Goal: Task Accomplishment & Management: Manage account settings

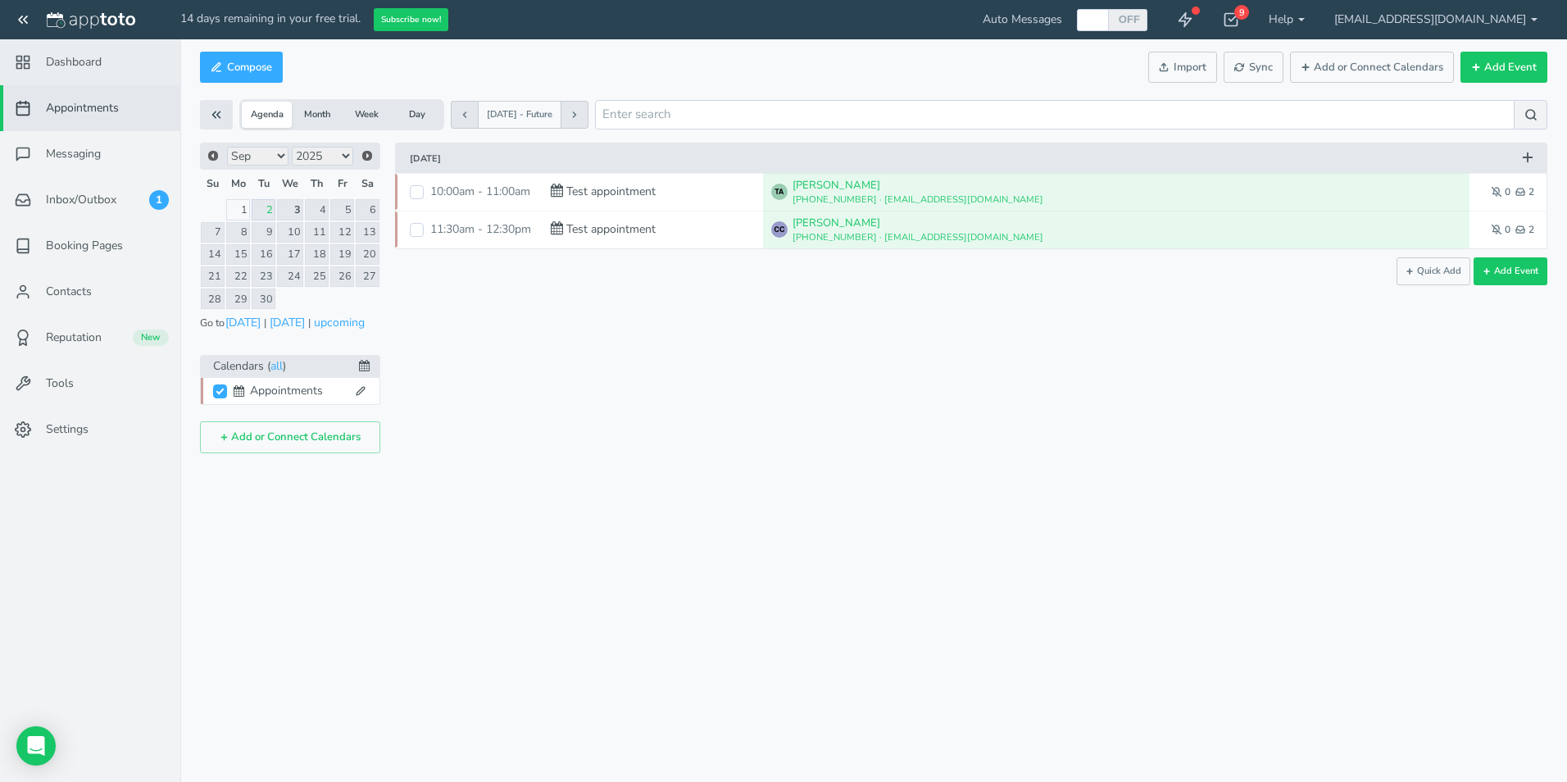
click at [82, 65] on span "Dashboard" at bounding box center [74, 62] width 56 height 16
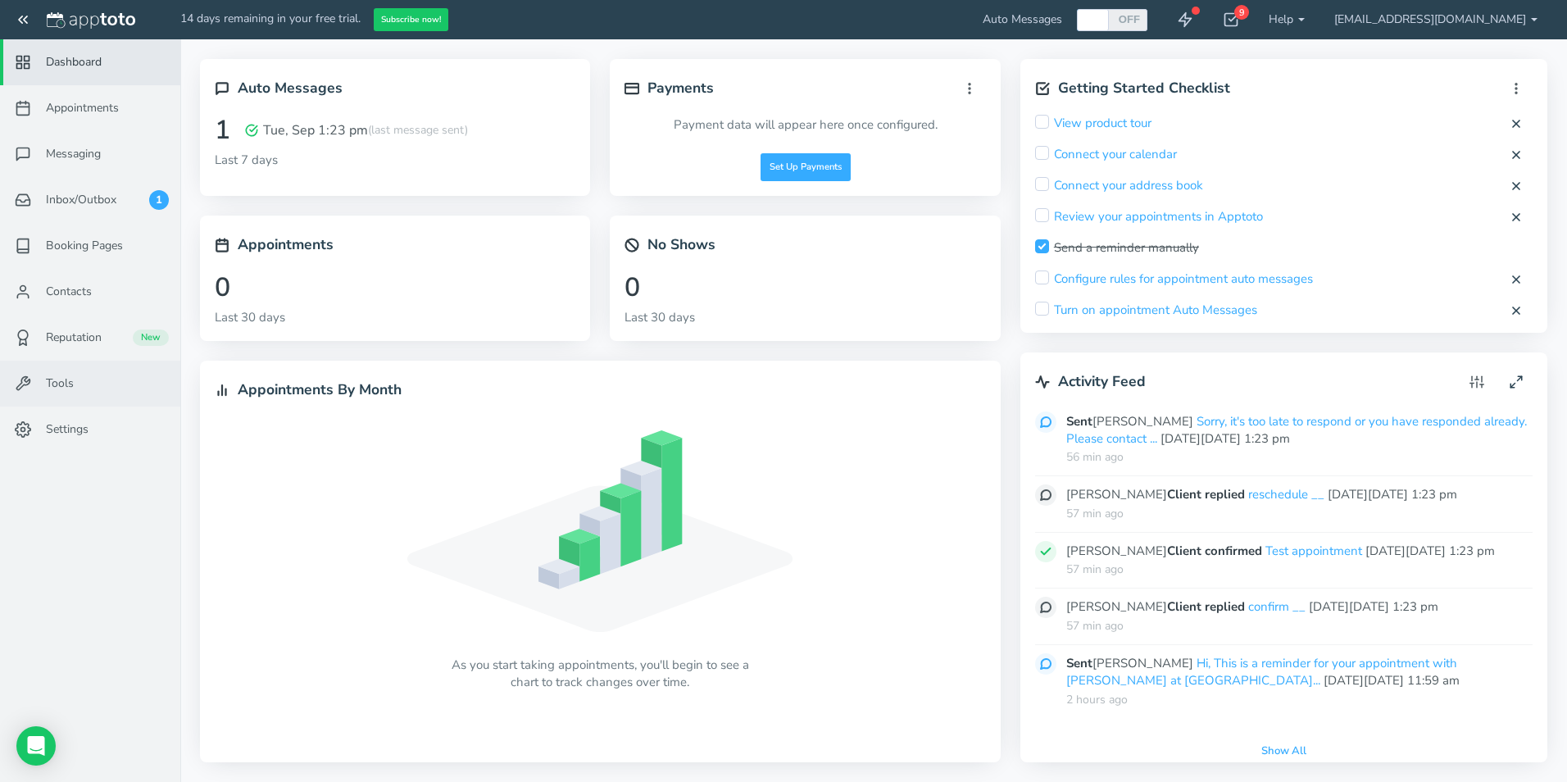
click at [91, 391] on link "Tools" at bounding box center [90, 384] width 180 height 46
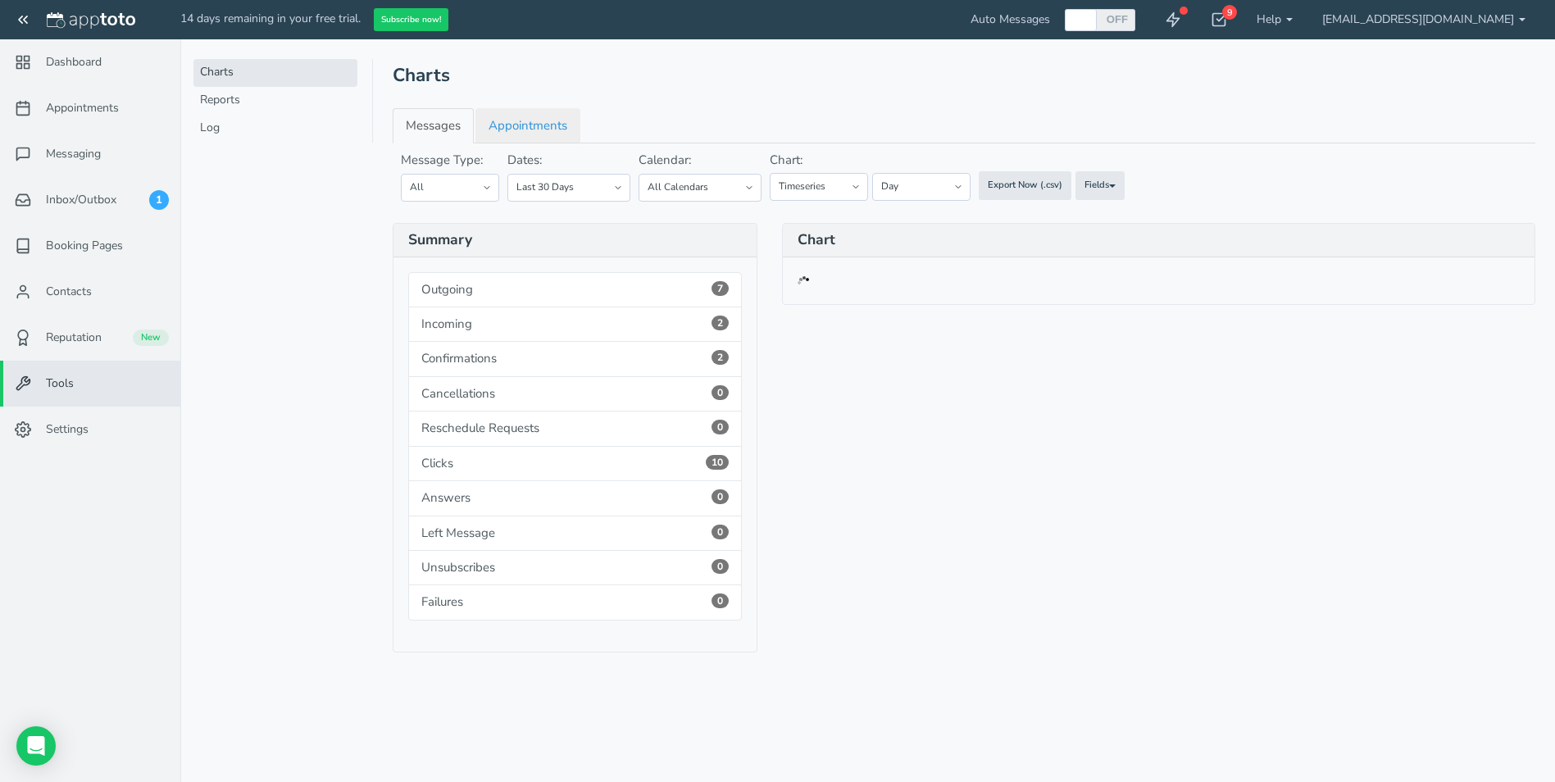
click at [533, 124] on link "Appointments" at bounding box center [527, 125] width 105 height 35
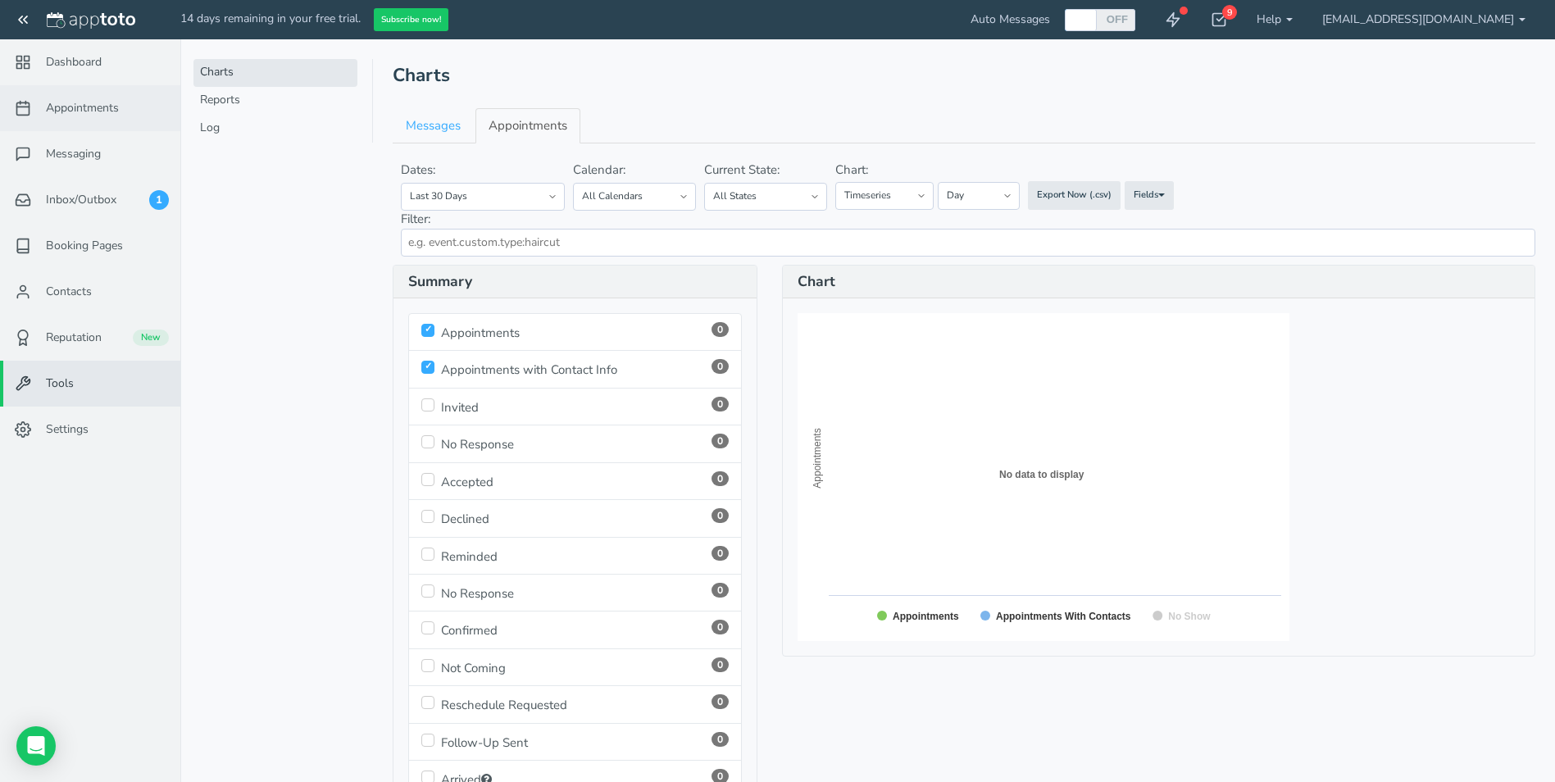
click at [85, 100] on span "Appointments" at bounding box center [82, 108] width 73 height 16
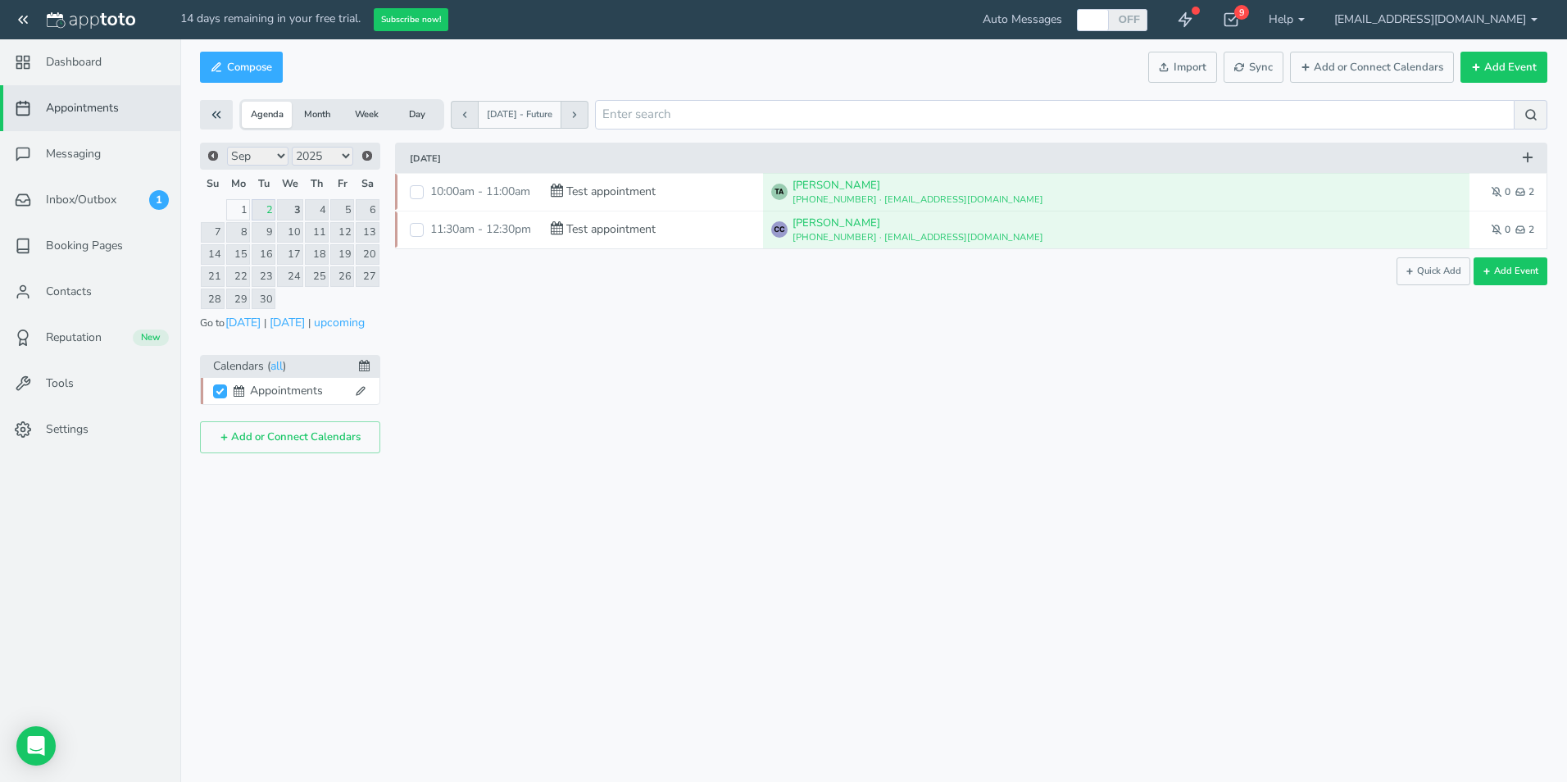
click at [1054, 470] on div "Compose Actions Enable Auto Messages Disable Auto Messages Mark as Paid Externa…" at bounding box center [873, 260] width 1387 height 425
click at [90, 200] on span "Inbox/Outbox" at bounding box center [81, 200] width 70 height 16
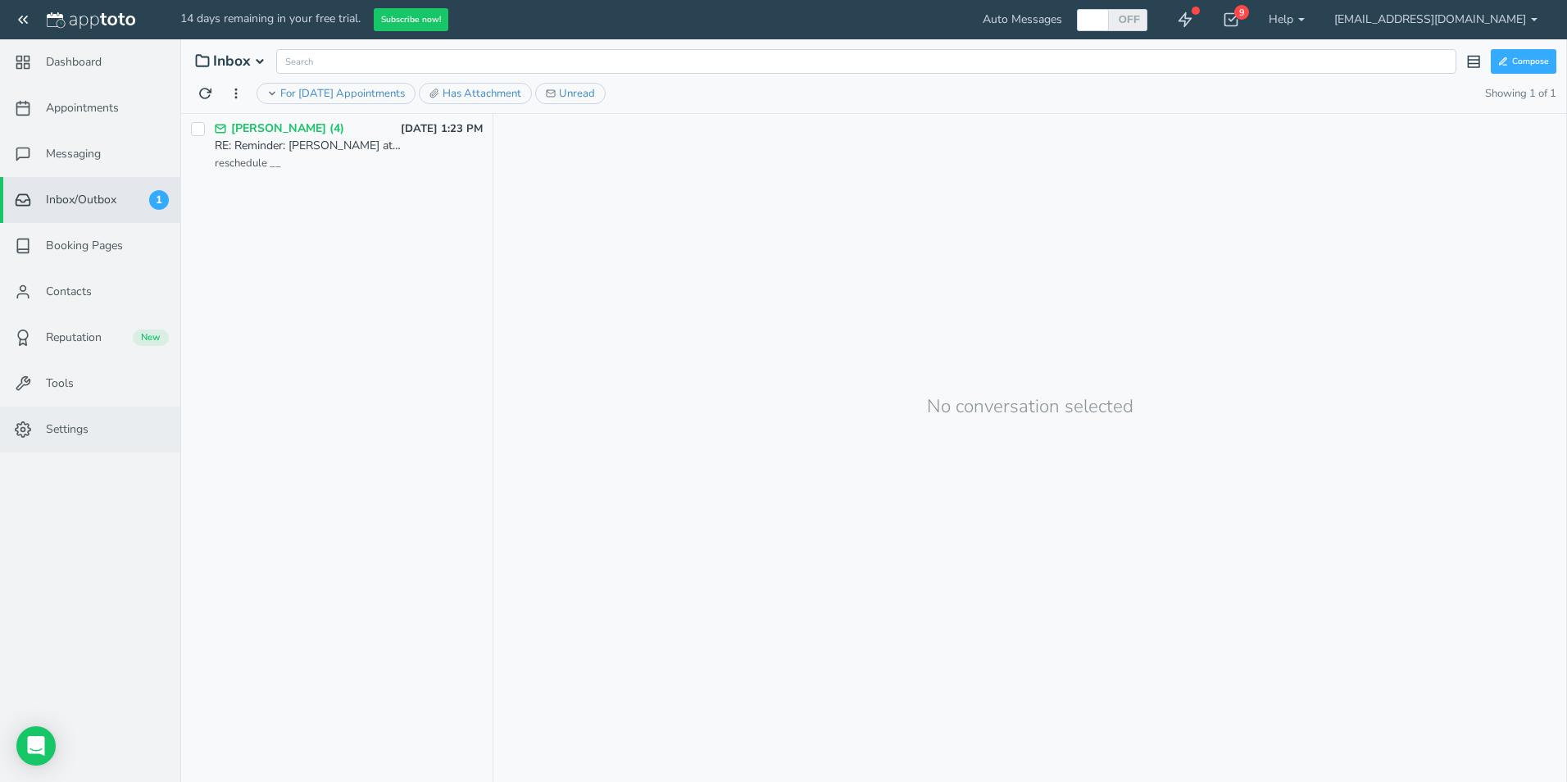
click at [69, 421] on span "Settings" at bounding box center [67, 429] width 43 height 16
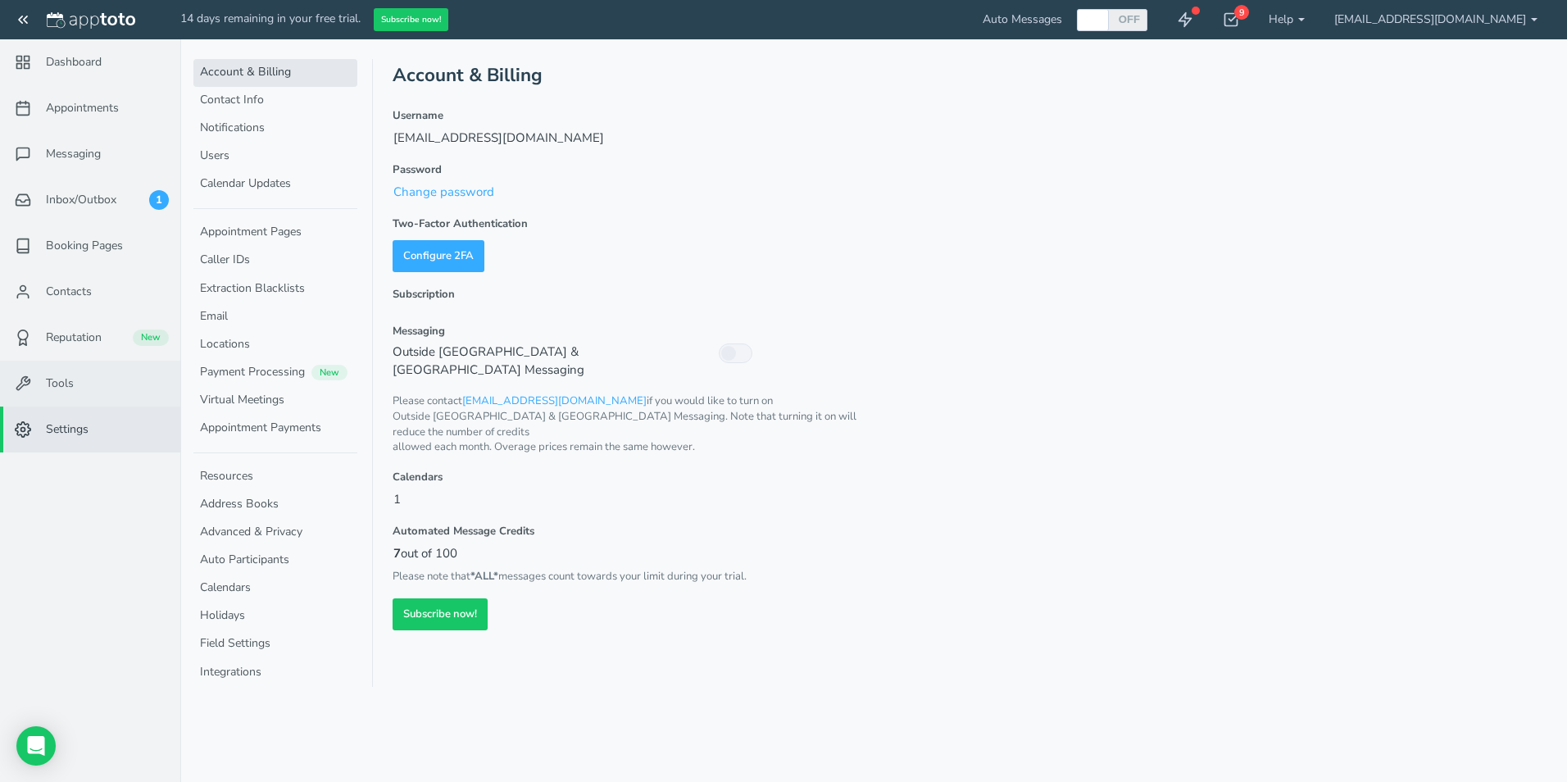
click at [70, 393] on link "Tools" at bounding box center [90, 384] width 180 height 46
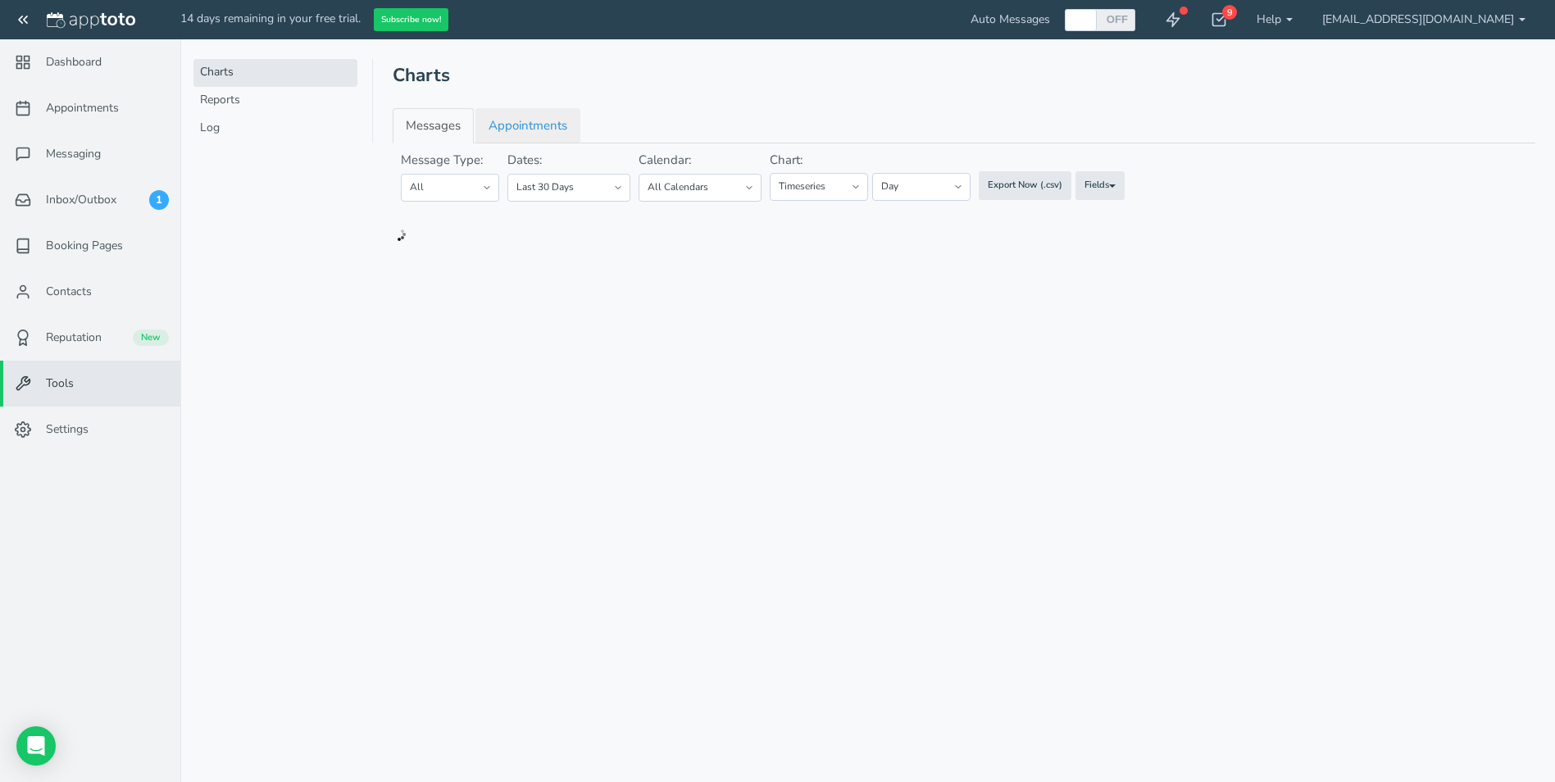
click at [527, 120] on link "Appointments" at bounding box center [527, 125] width 105 height 35
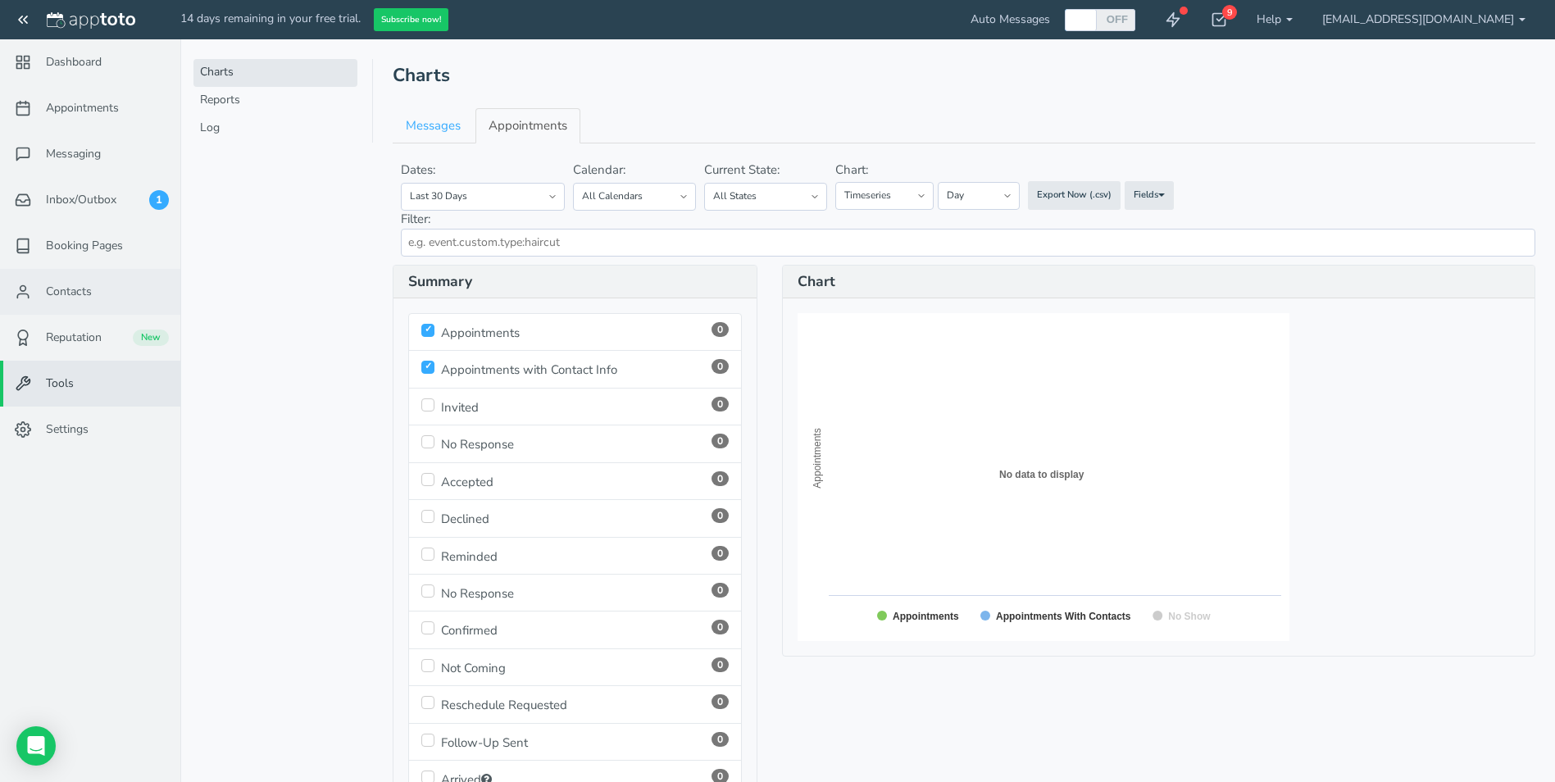
click at [70, 295] on span "Contacts" at bounding box center [69, 292] width 46 height 16
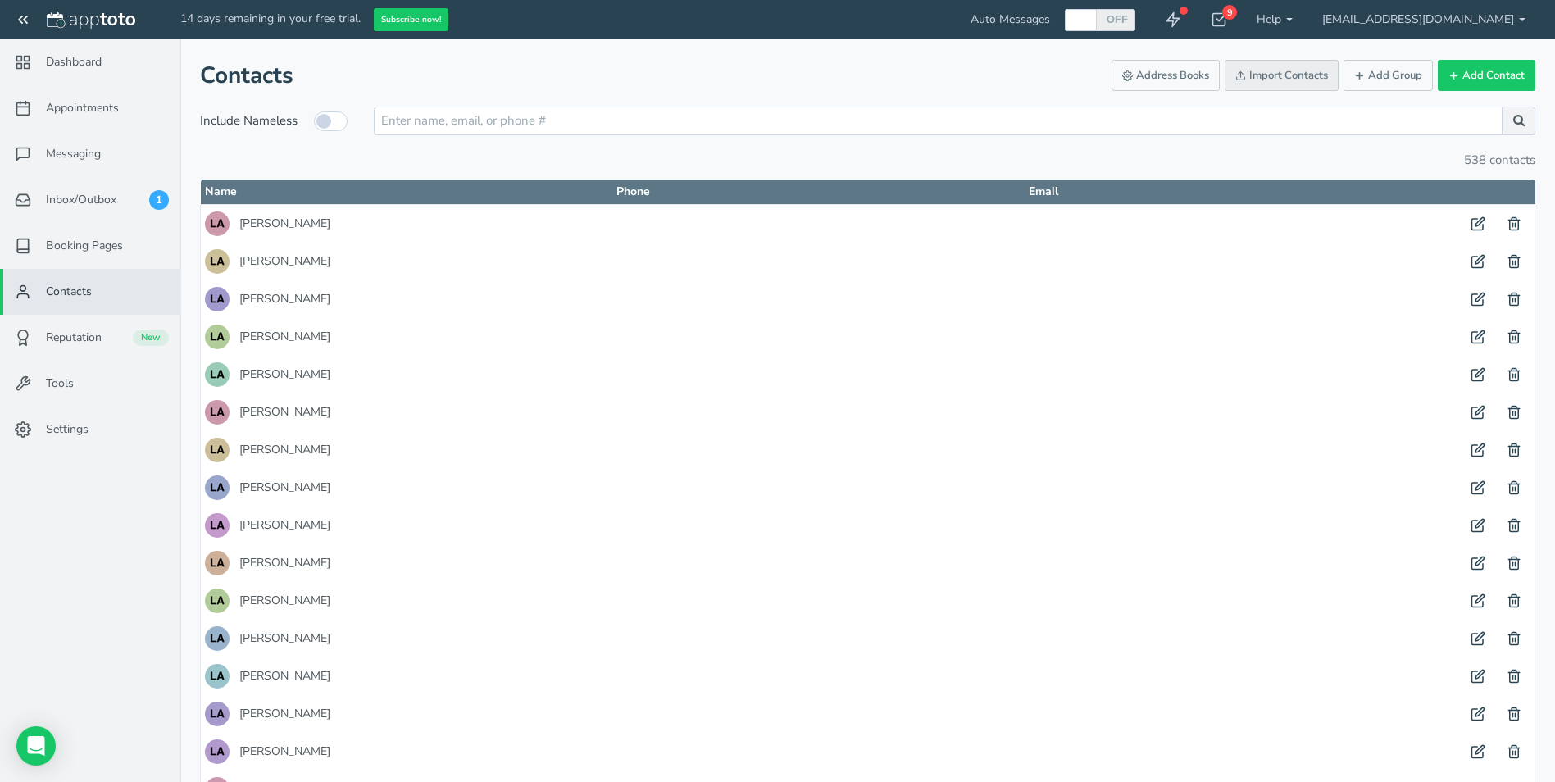
click at [1291, 69] on link "Import Contacts" at bounding box center [1282, 76] width 114 height 32
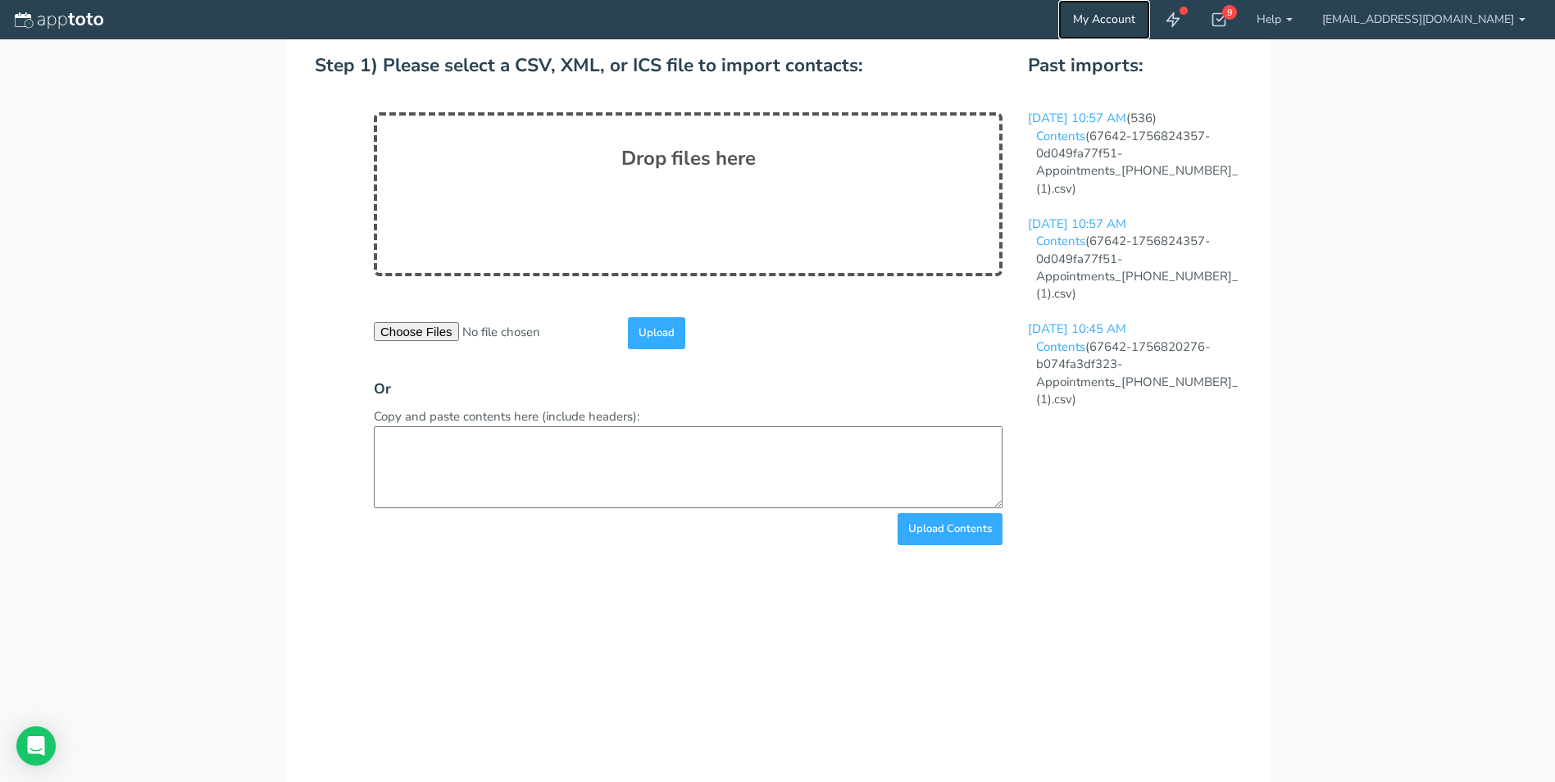
click at [1150, 27] on link "My Account" at bounding box center [1104, 19] width 92 height 39
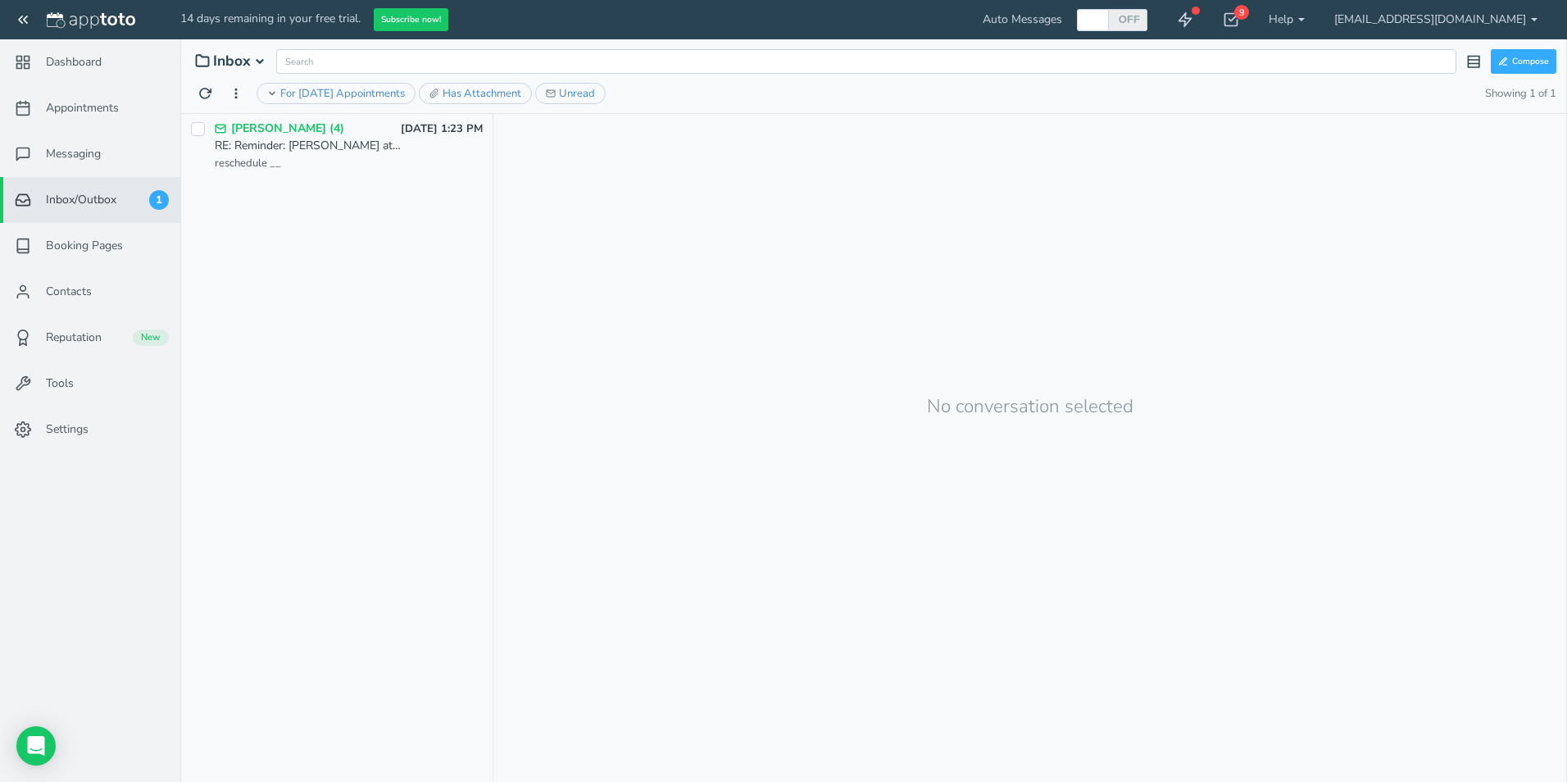
click at [262, 136] on p "[PERSON_NAME] (4)" at bounding box center [311, 129] width 161 height 16
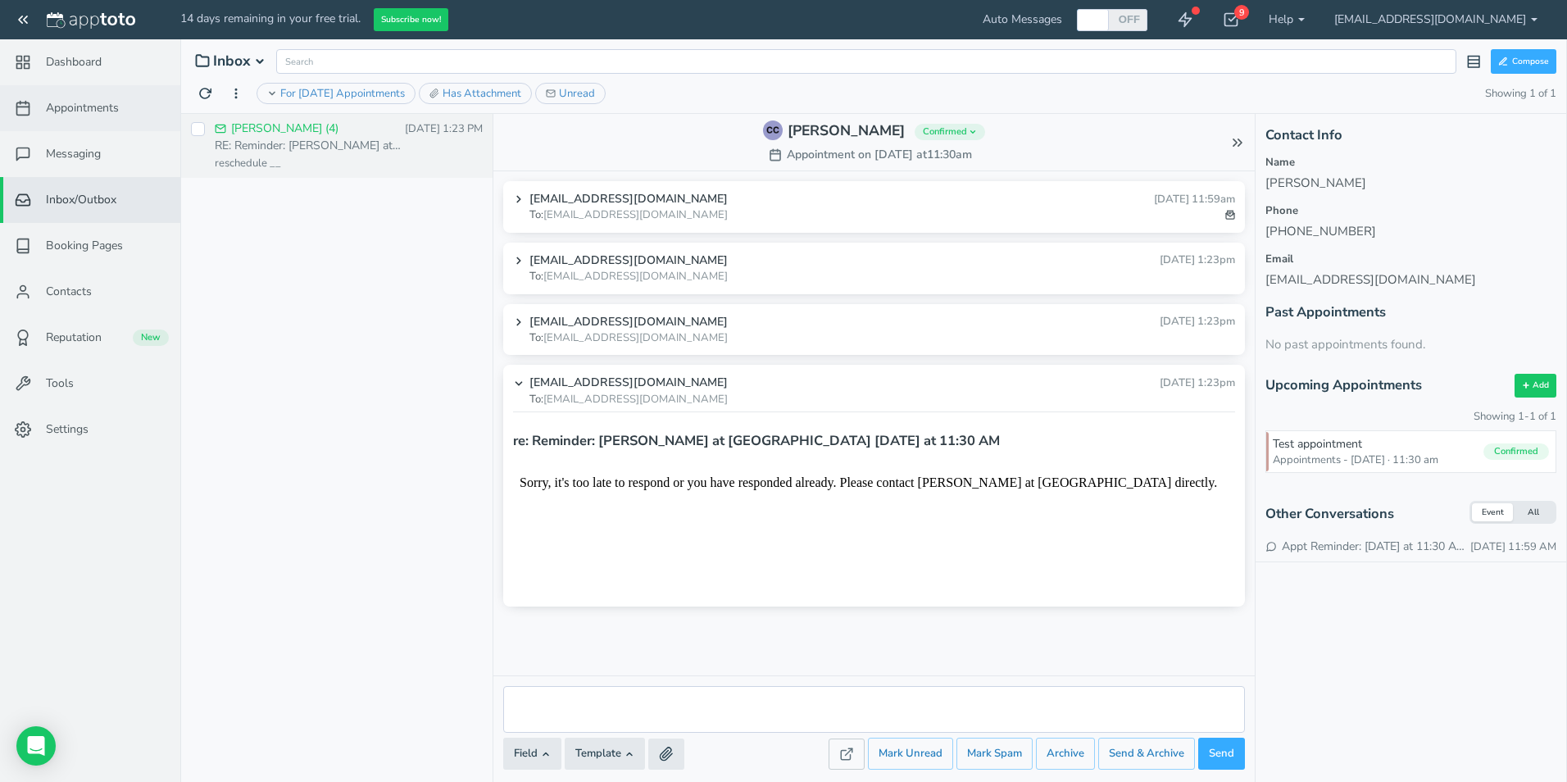
click at [84, 110] on span "Appointments" at bounding box center [82, 108] width 73 height 16
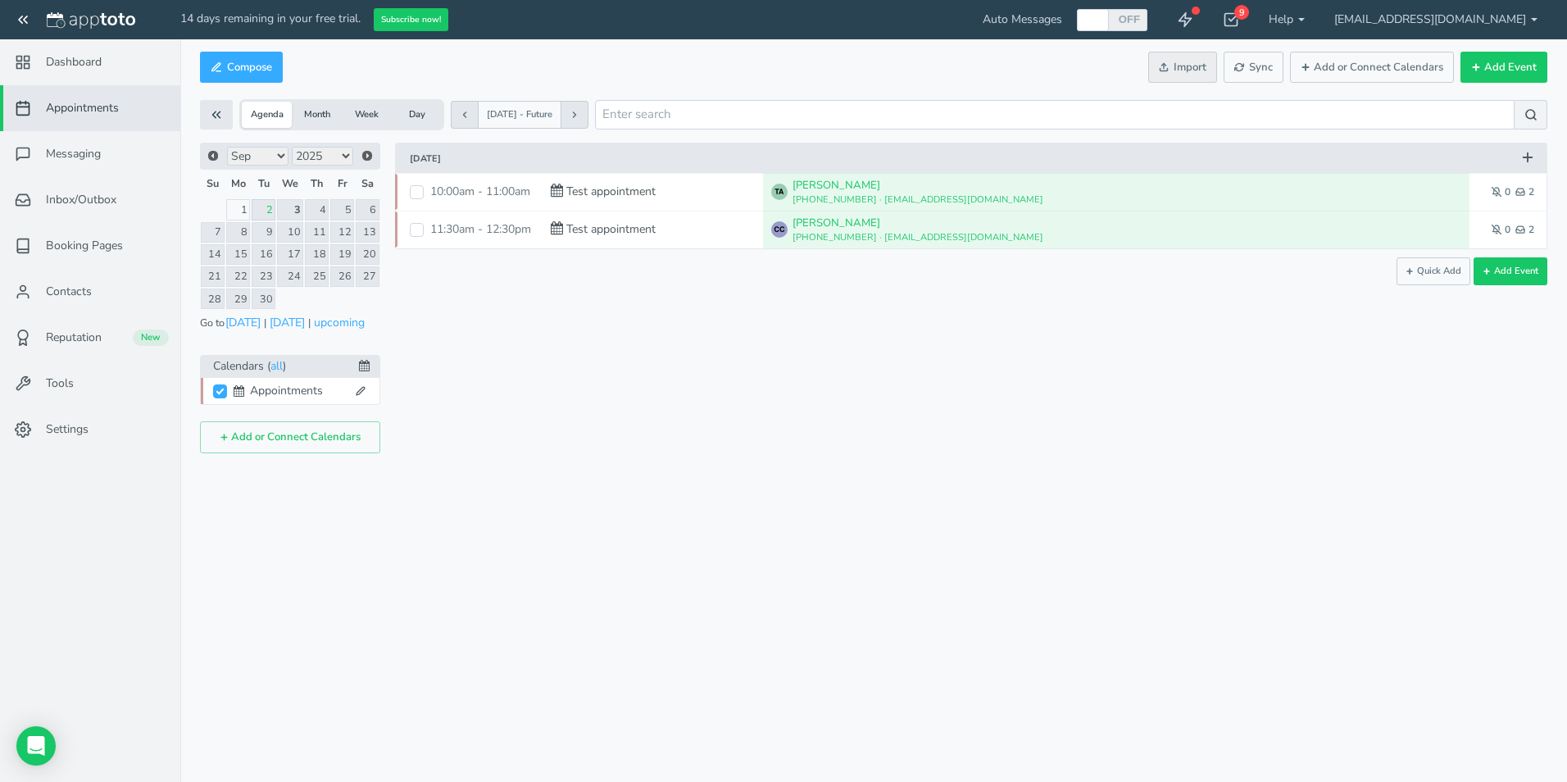
click at [1198, 75] on button "Import" at bounding box center [1182, 68] width 69 height 32
click at [30, 64] on use at bounding box center [23, 63] width 12 height 12
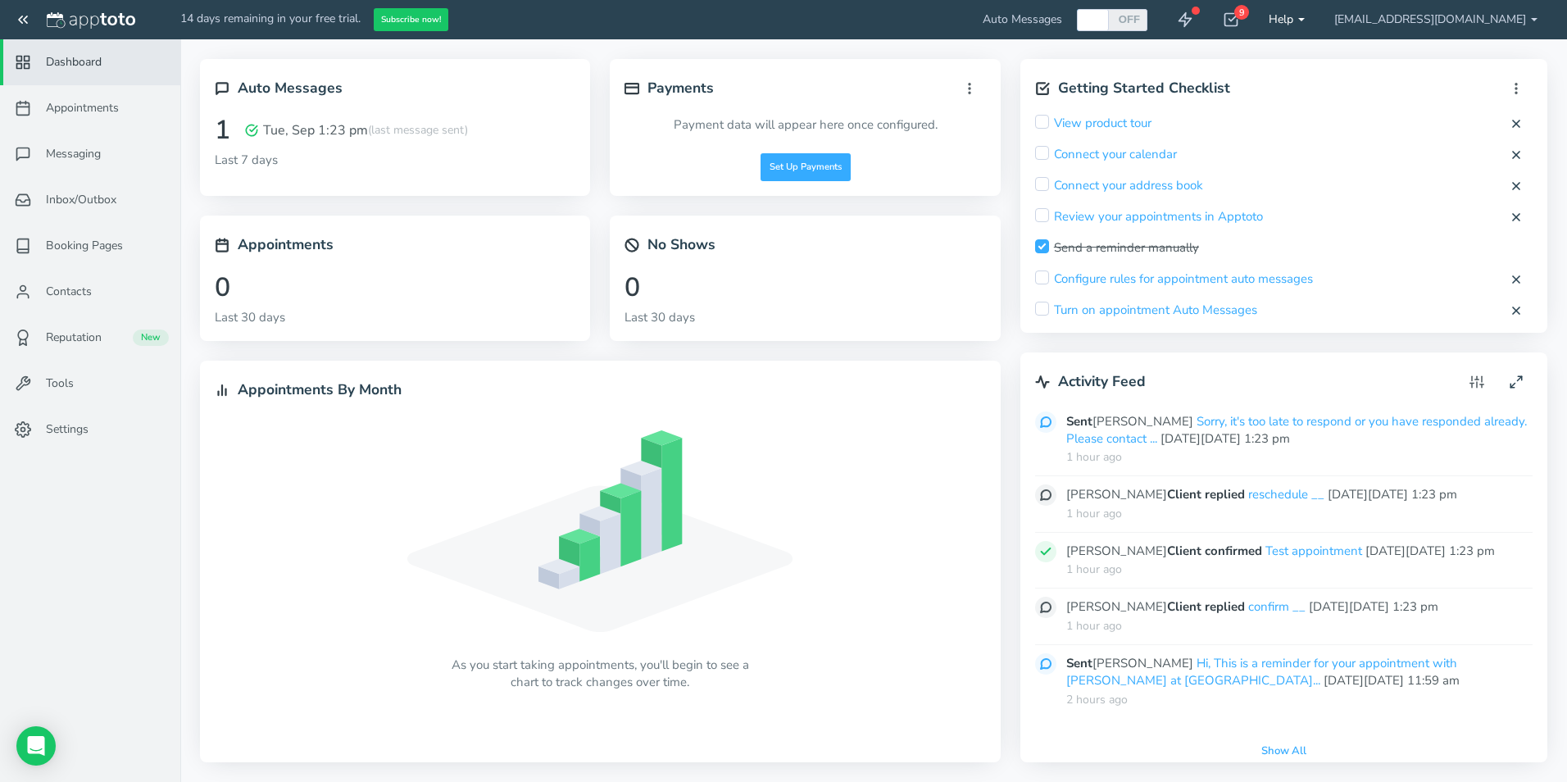
click at [1320, 25] on link "Help" at bounding box center [1287, 19] width 66 height 39
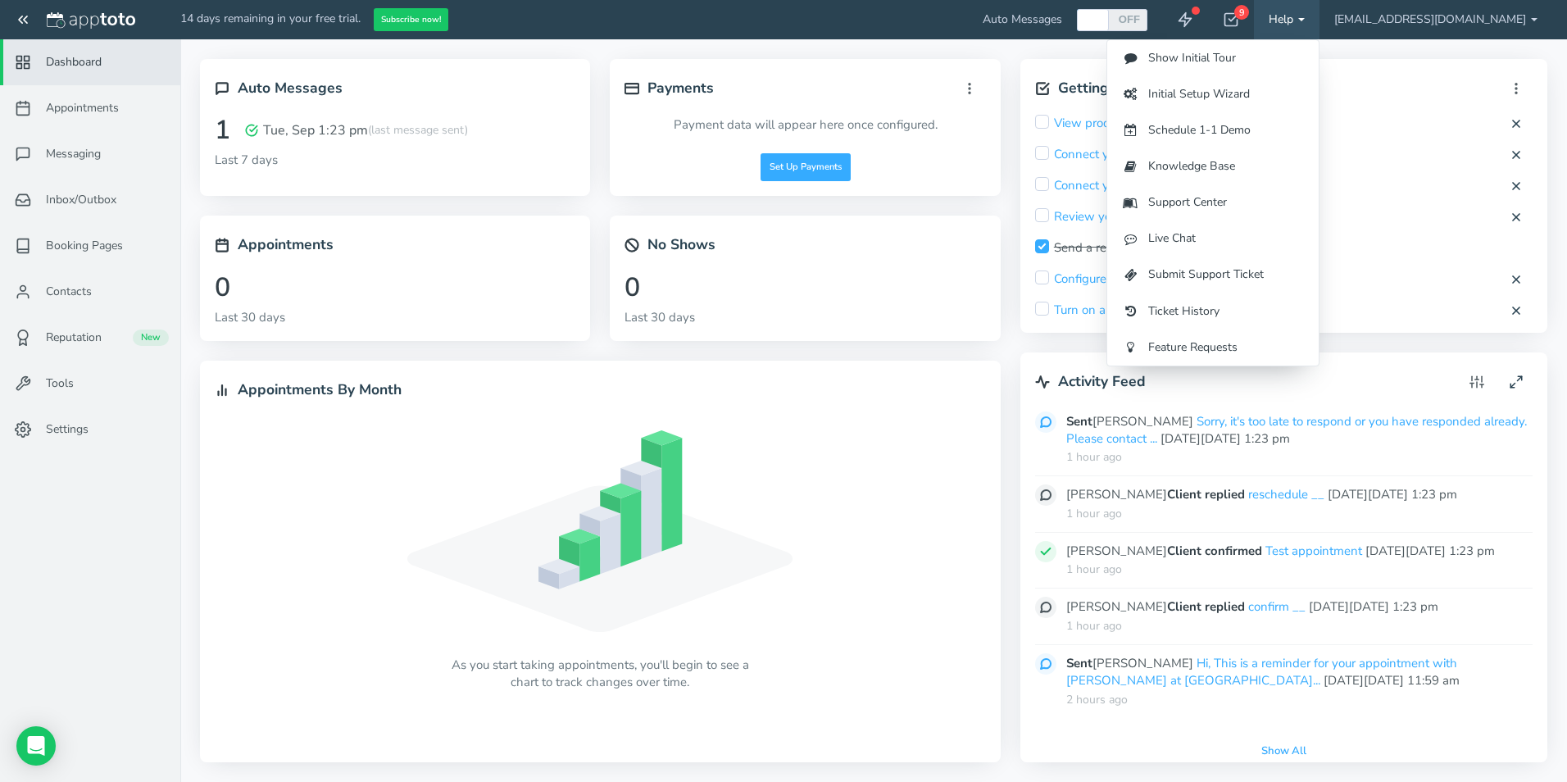
click at [182, 493] on div "Getting Started Checklist Hide completed Refresh Remove Checklist from top bar …" at bounding box center [873, 410] width 1387 height 743
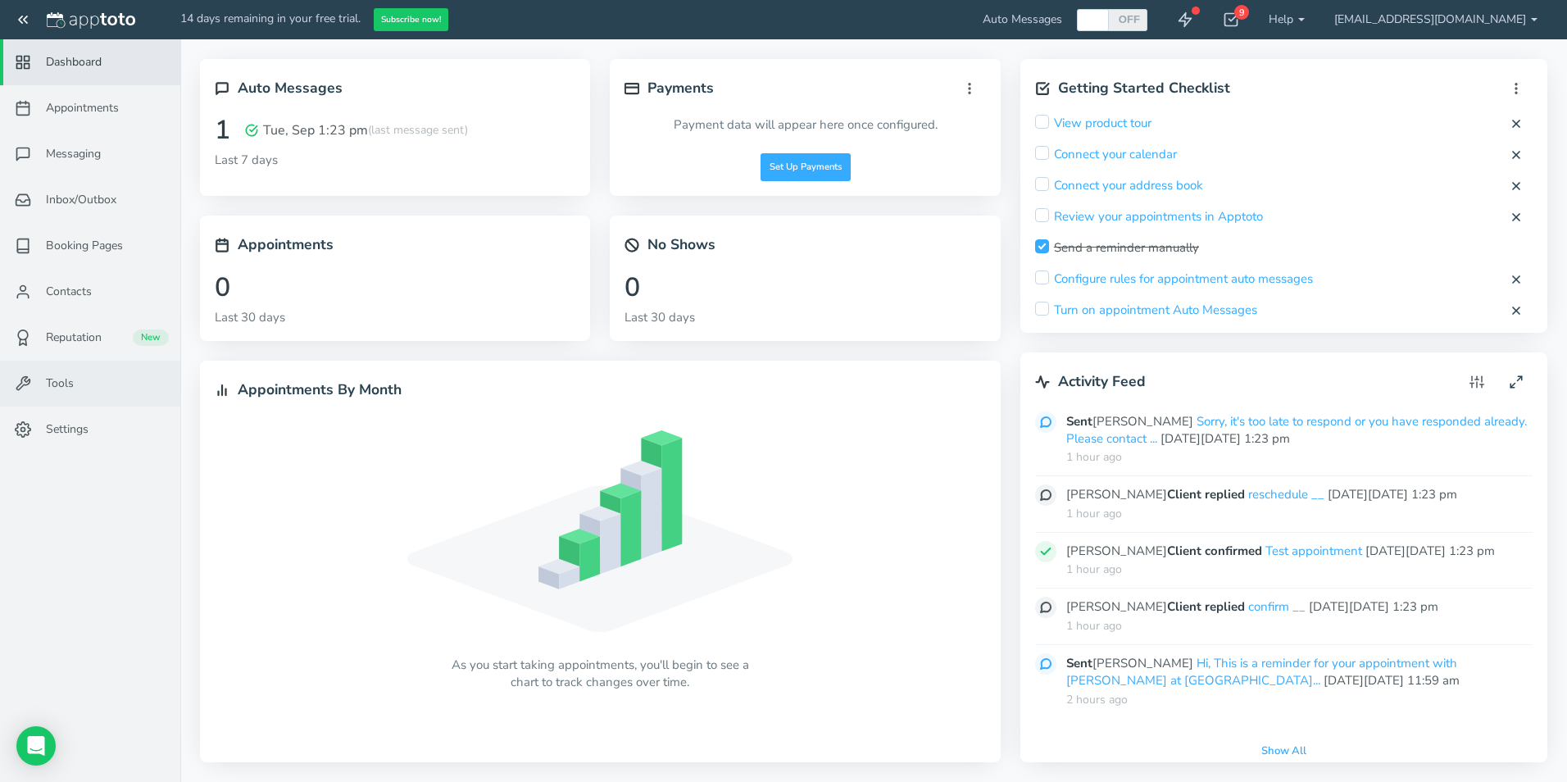
drag, startPoint x: 61, startPoint y: 380, endPoint x: 188, endPoint y: 425, distance: 134.8
click at [61, 381] on span "Tools" at bounding box center [60, 383] width 28 height 16
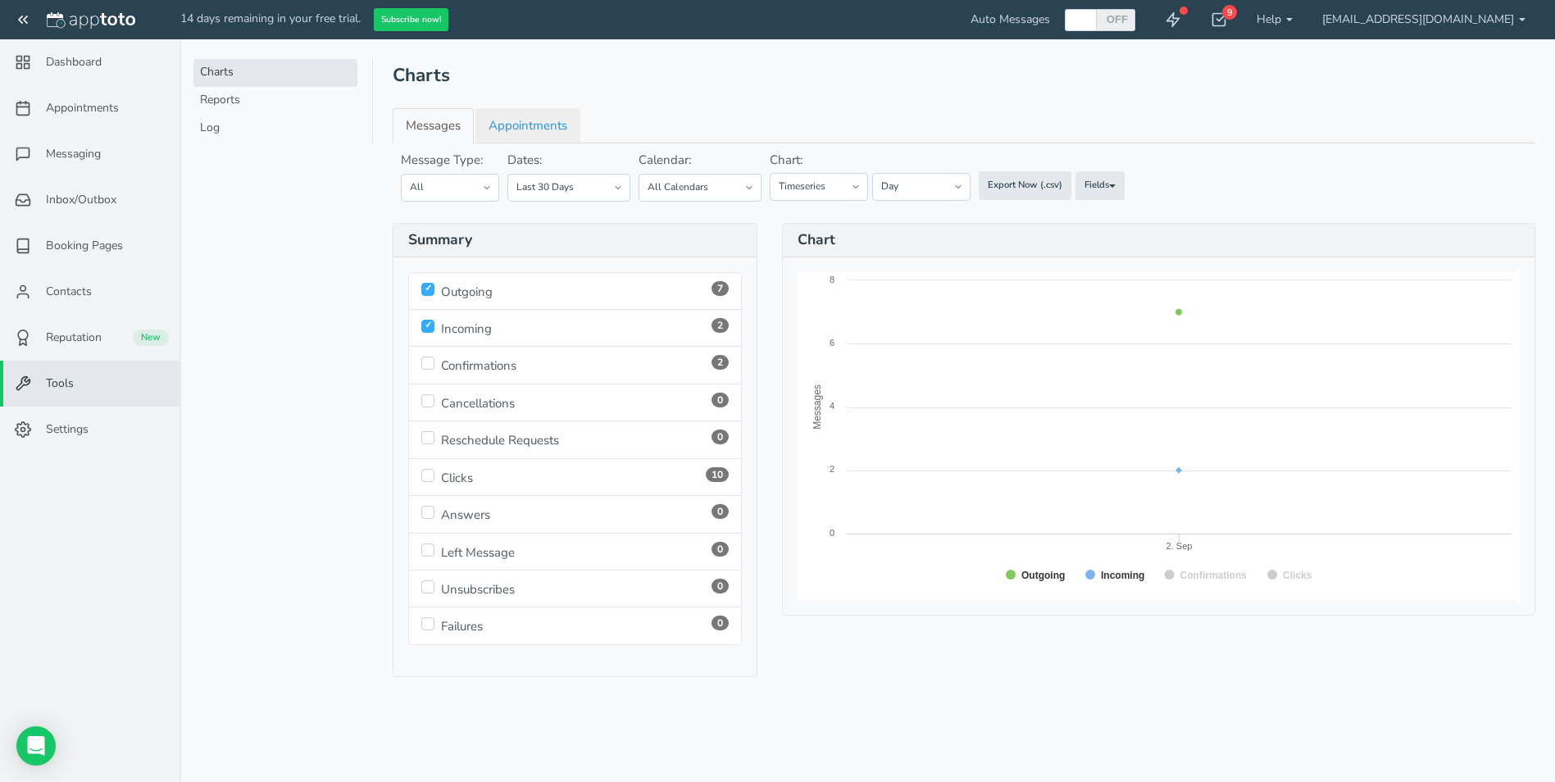
click at [534, 132] on link "Appointments" at bounding box center [527, 125] width 105 height 35
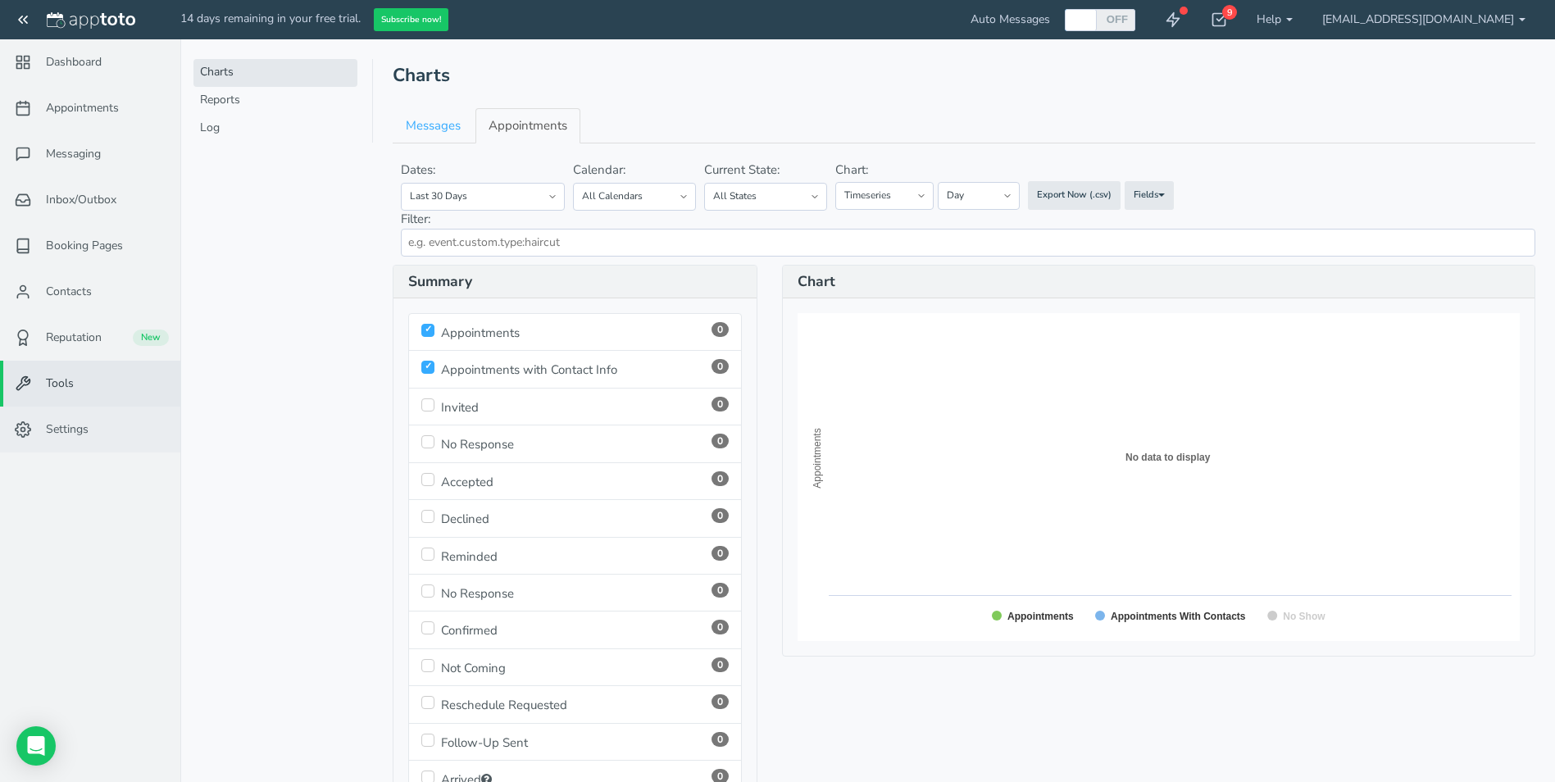
click at [97, 433] on link "Settings" at bounding box center [90, 430] width 180 height 46
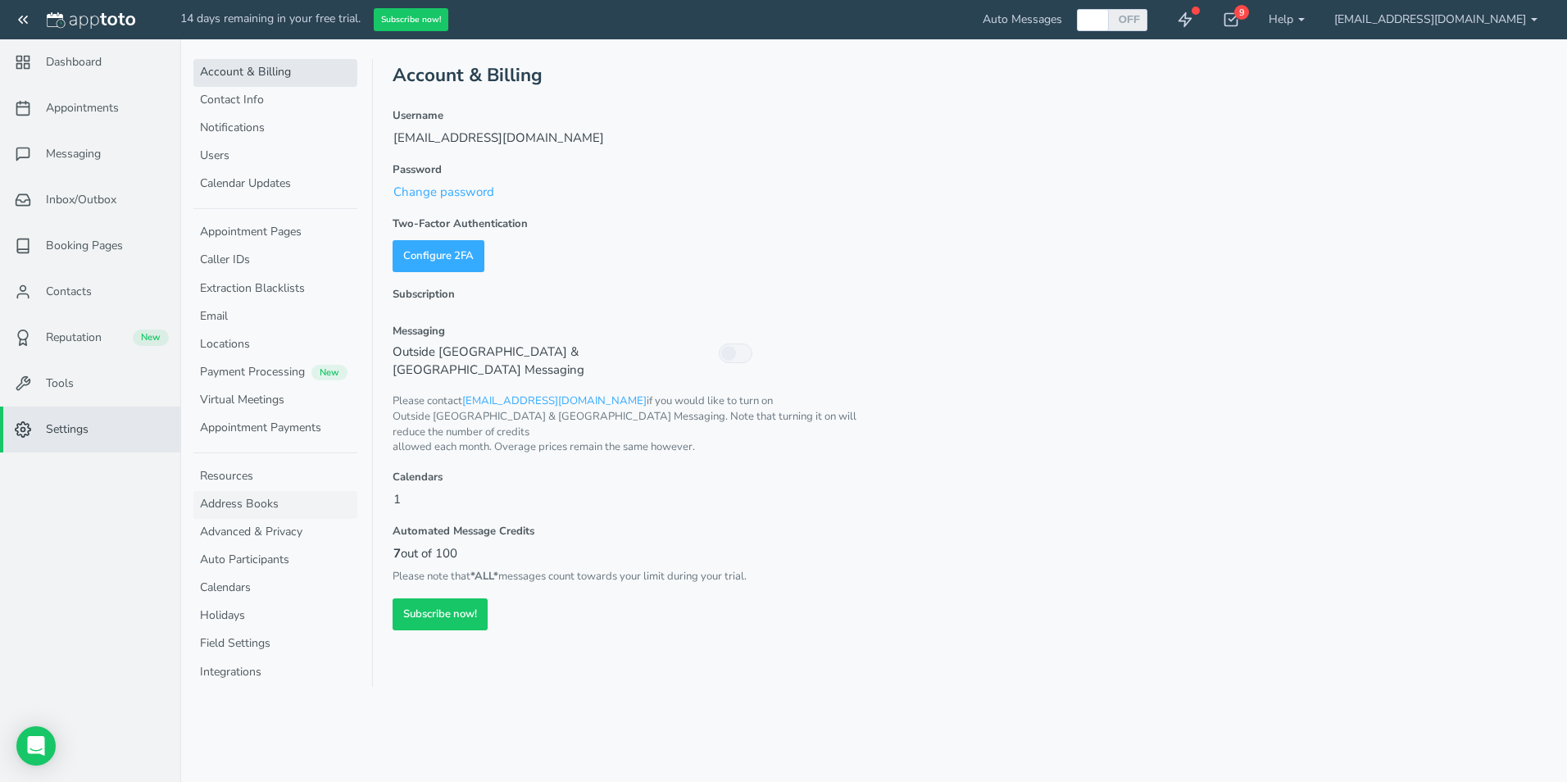
click at [265, 506] on link "Address Books" at bounding box center [275, 505] width 164 height 28
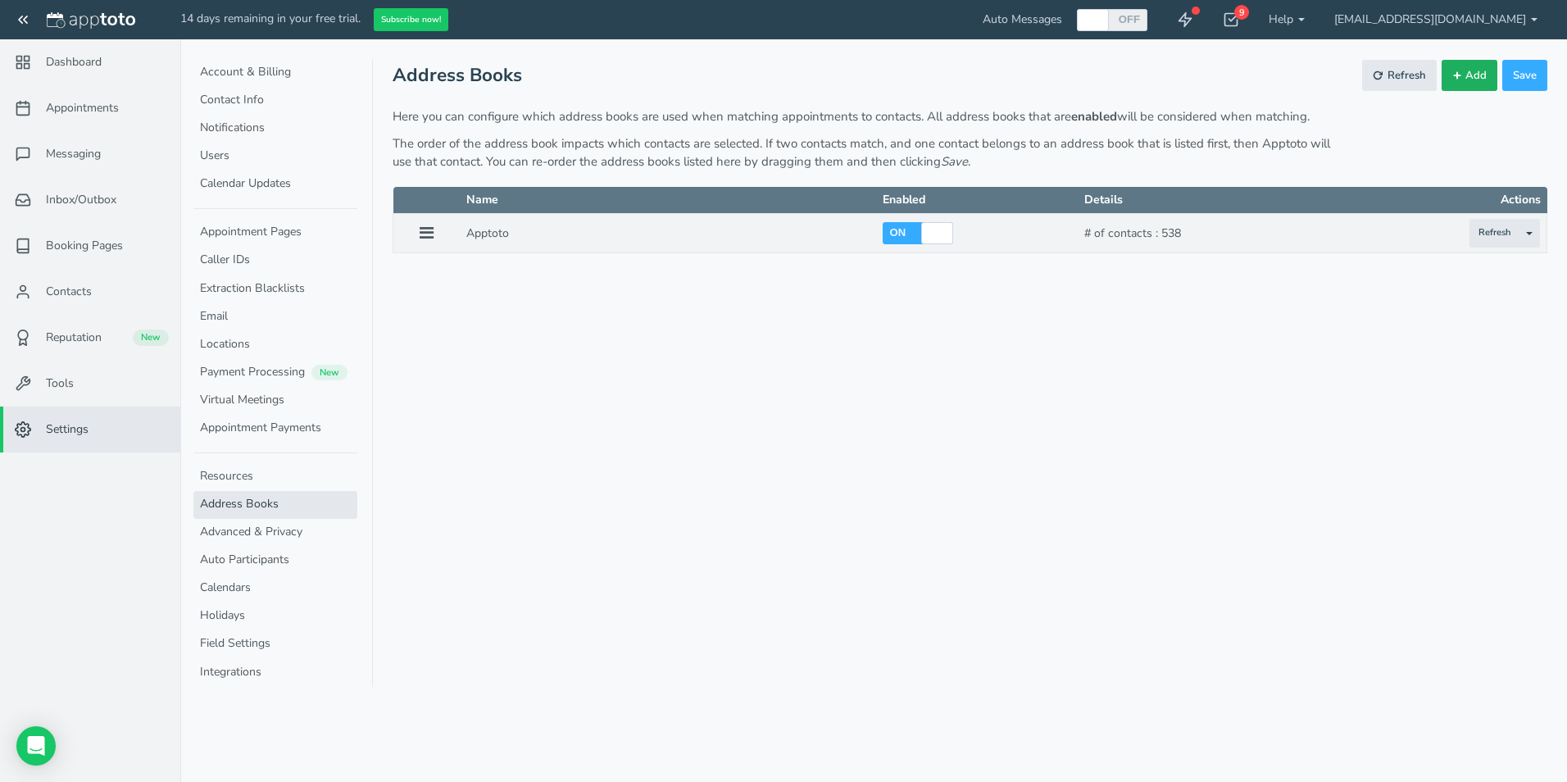
click at [1480, 78] on button "Add" at bounding box center [1470, 76] width 56 height 32
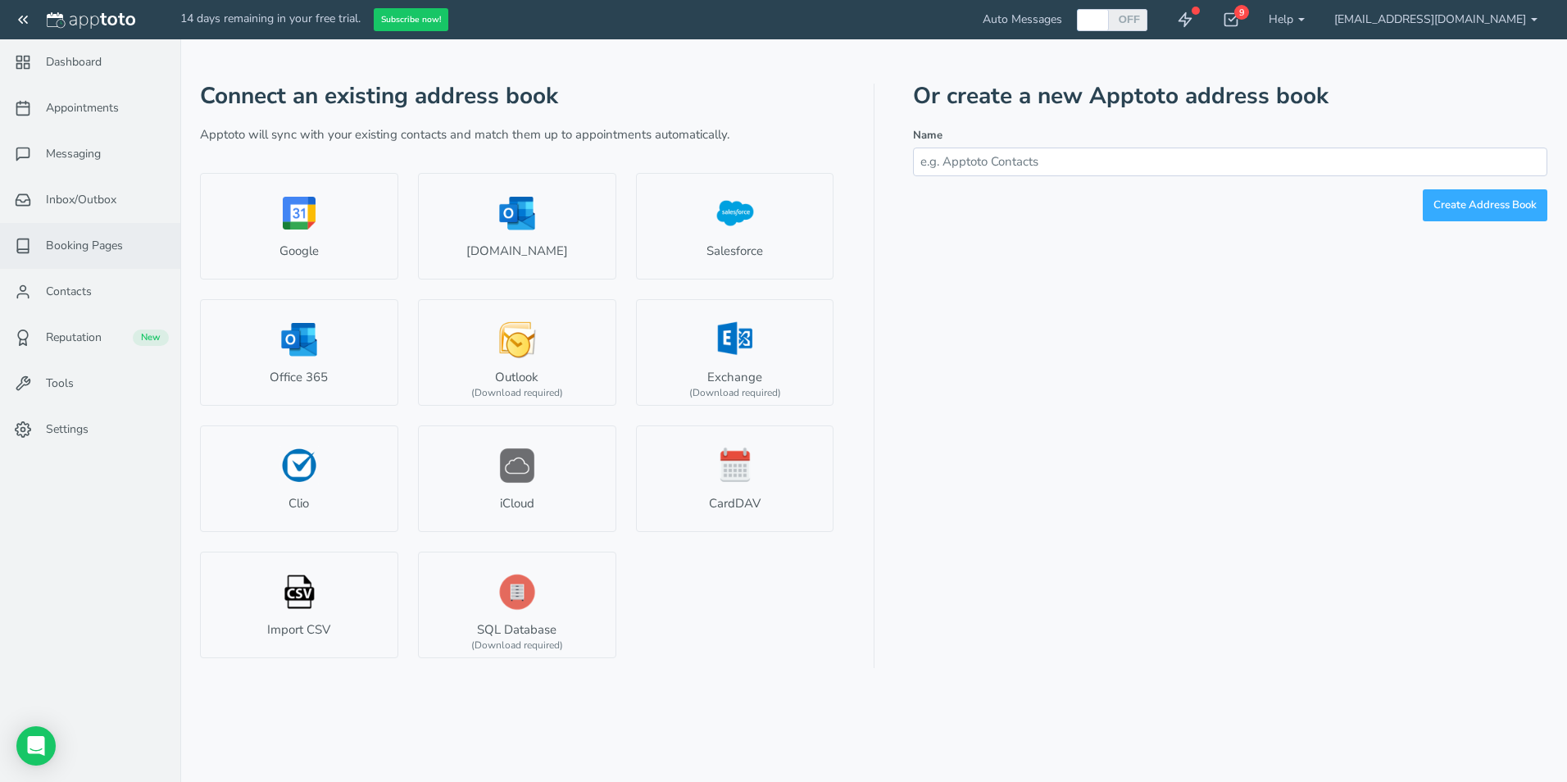
drag, startPoint x: 109, startPoint y: 147, endPoint x: 143, endPoint y: 242, distance: 100.9
click at [109, 147] on link "Messaging" at bounding box center [90, 154] width 180 height 46
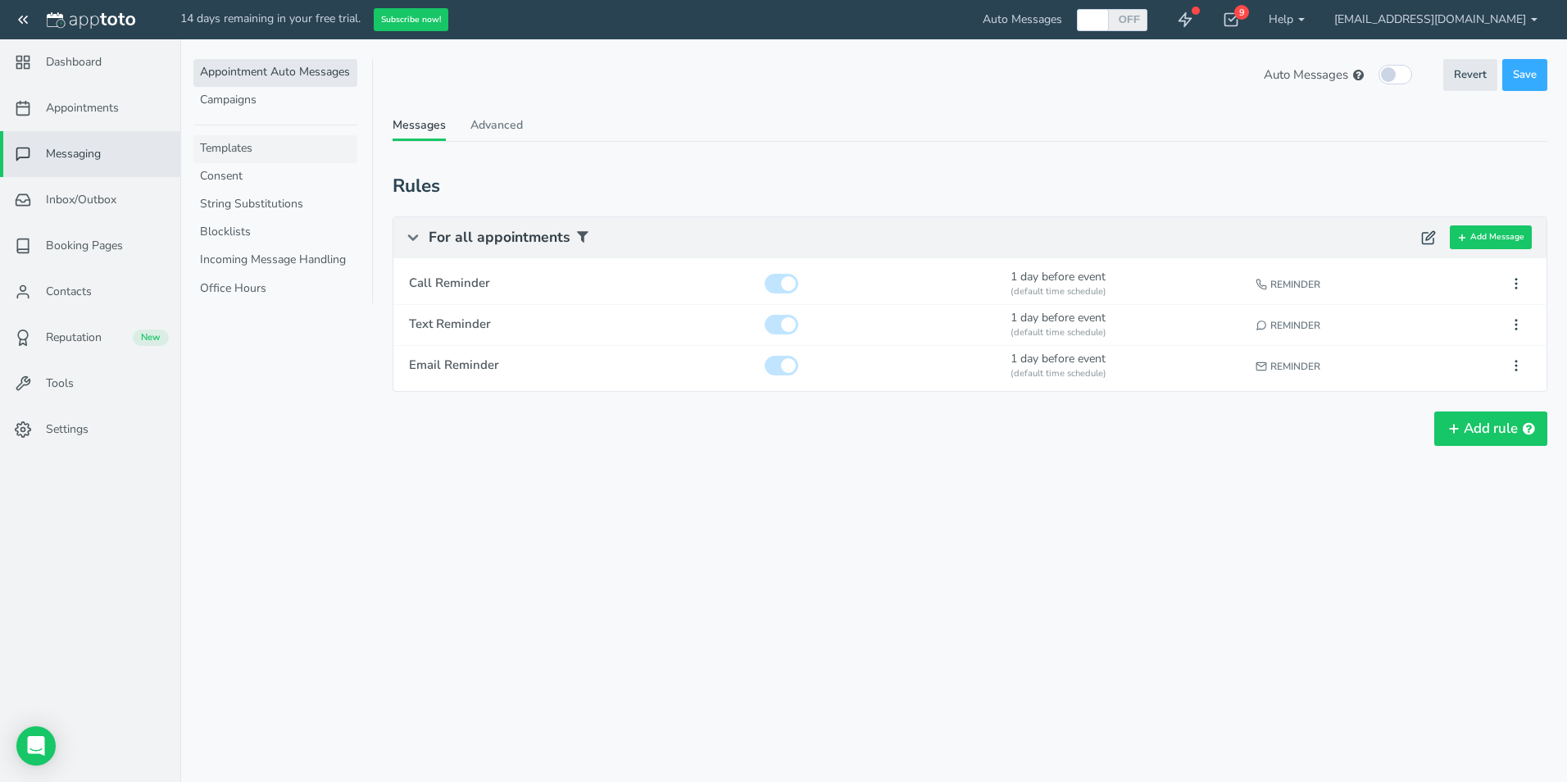
click at [213, 152] on link "Templates" at bounding box center [275, 149] width 164 height 28
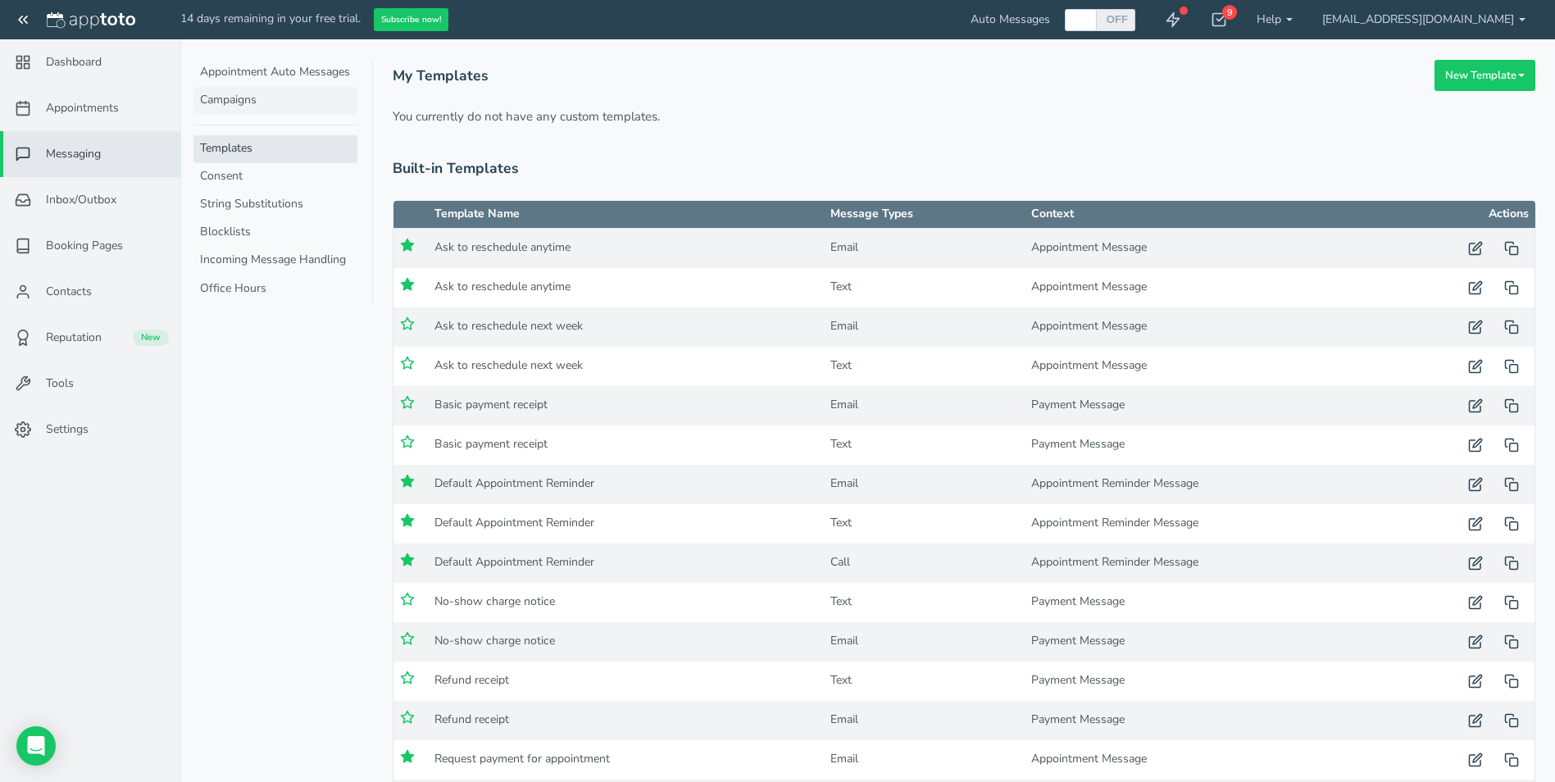
click at [223, 109] on link "Campaigns" at bounding box center [275, 101] width 164 height 28
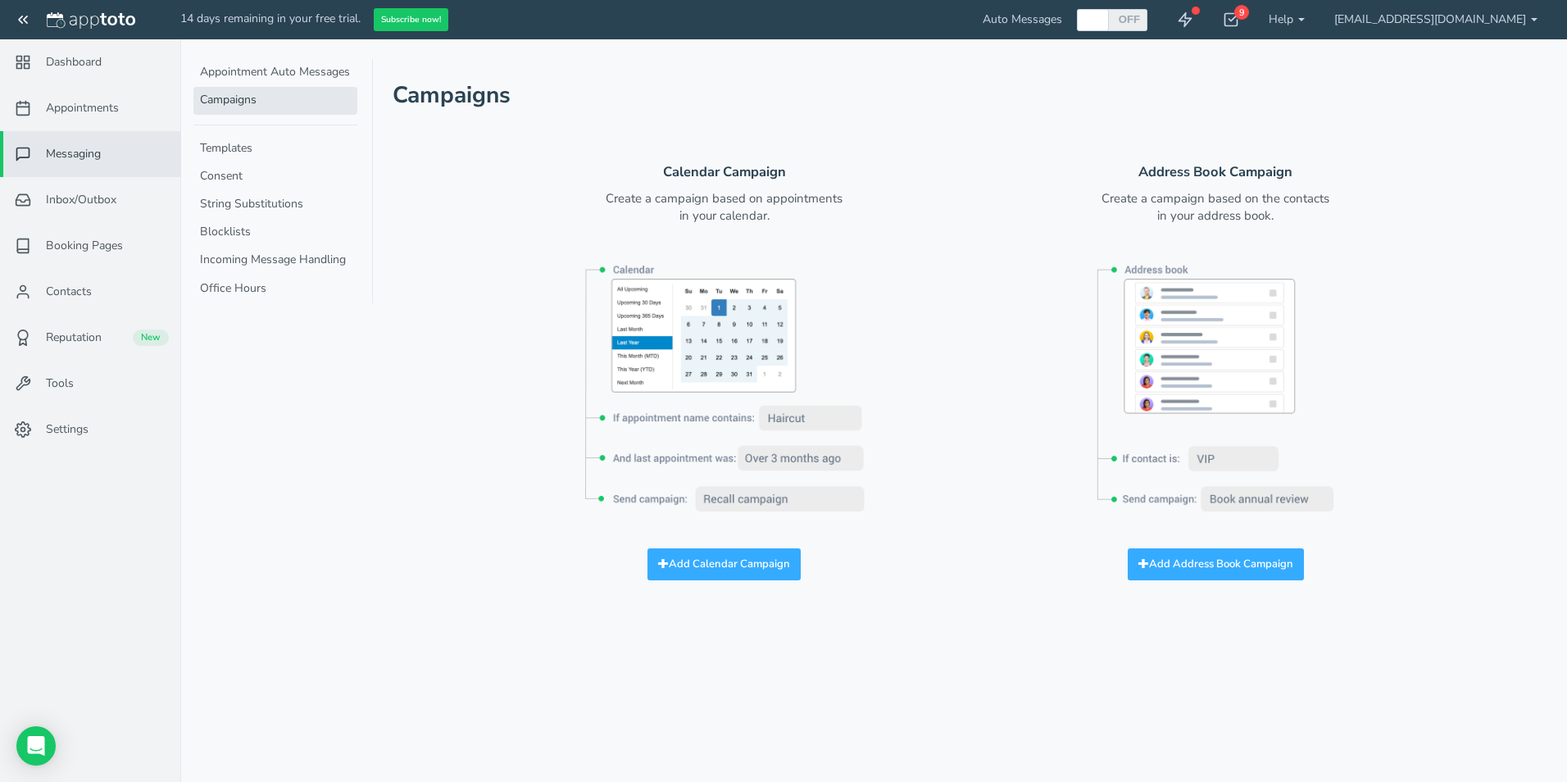
click at [285, 568] on div "Appointment Auto Messages Campaigns Templates Consent String Substitutions Bloc…" at bounding box center [283, 391] width 180 height 782
click at [458, 402] on div "Calendar Campaign Create a campaign based on appointments in your calendar. Add…" at bounding box center [970, 366] width 1180 height 430
